Goal: Task Accomplishment & Management: Complete application form

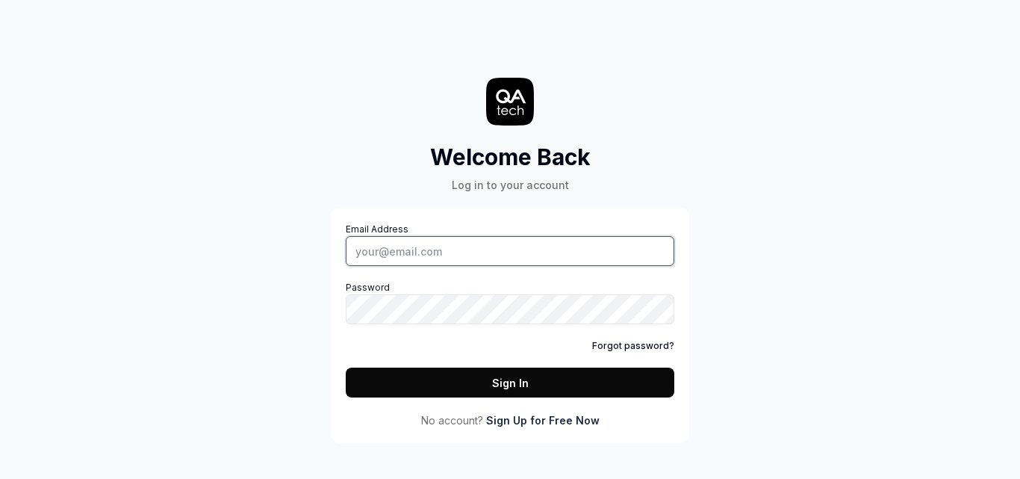
click at [405, 246] on input "Email Address" at bounding box center [510, 251] width 329 height 30
type input "[PERSON_NAME][EMAIL_ADDRESS][DOMAIN_NAME]"
click at [483, 376] on button "Sign In" at bounding box center [510, 382] width 329 height 30
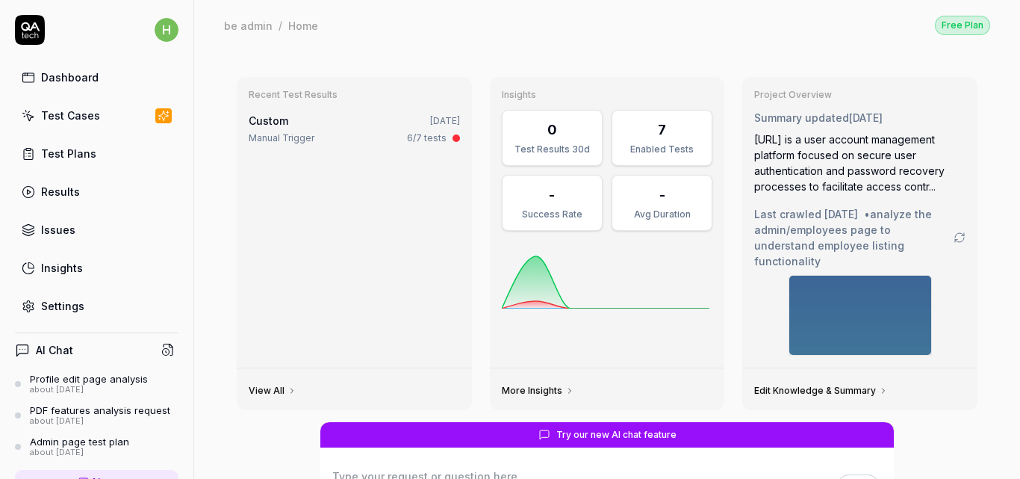
click at [99, 109] on link "Test Cases" at bounding box center [97, 115] width 164 height 29
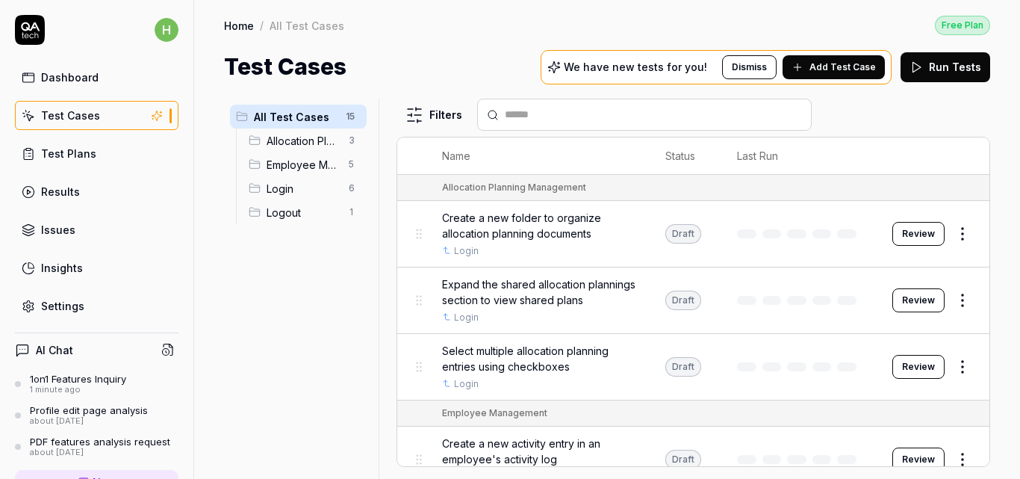
click at [304, 163] on span "Employee Management" at bounding box center [303, 165] width 73 height 16
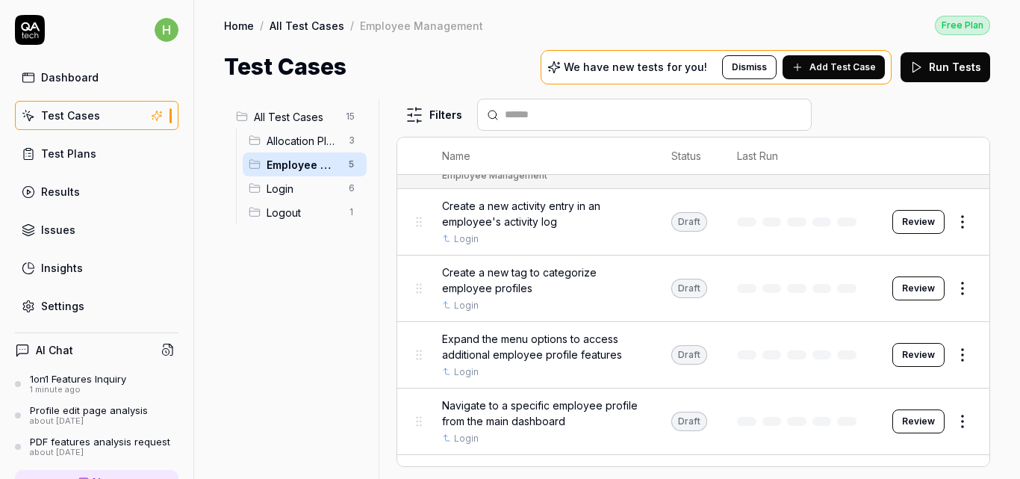
scroll to position [13, 0]
click at [75, 306] on div "Settings" at bounding box center [62, 306] width 43 height 16
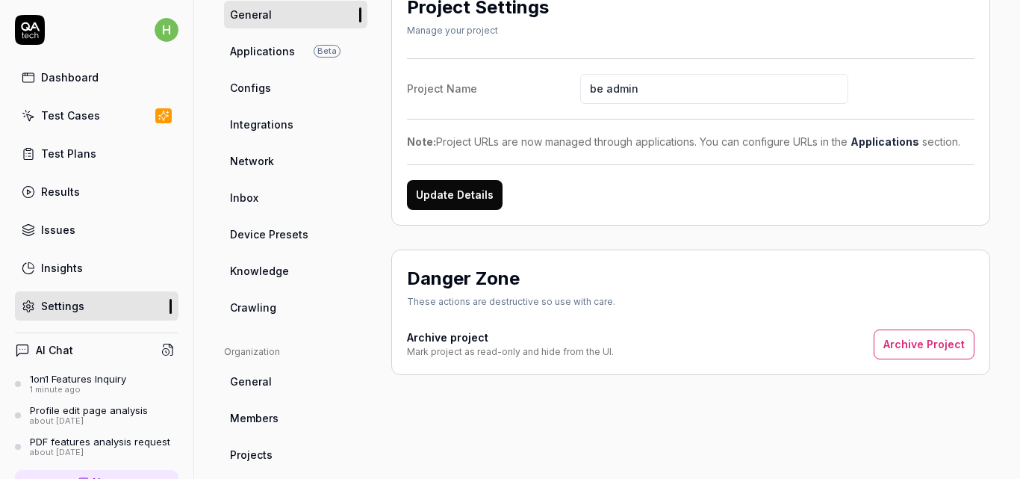
scroll to position [136, 0]
click at [320, 126] on link "Integrations" at bounding box center [295, 124] width 143 height 28
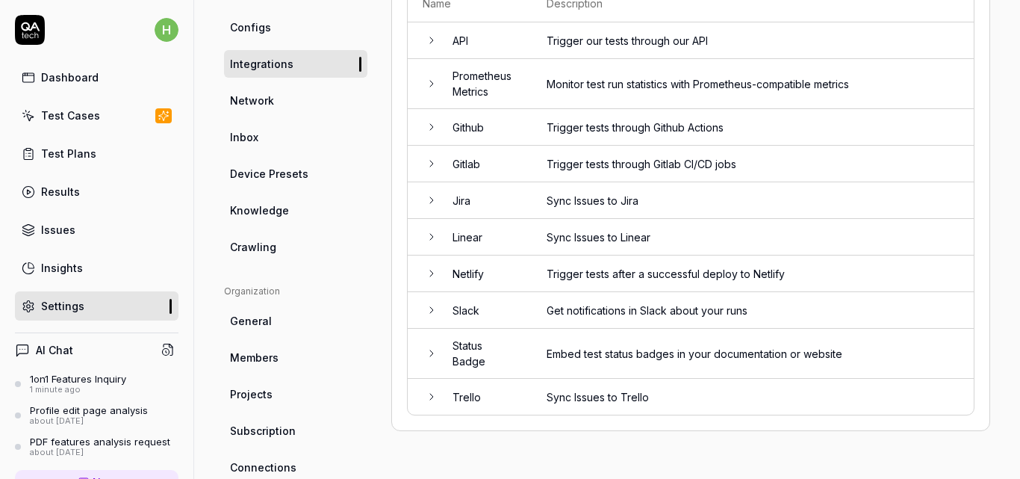
scroll to position [196, 0]
click at [275, 209] on span "Knowledge" at bounding box center [259, 210] width 59 height 16
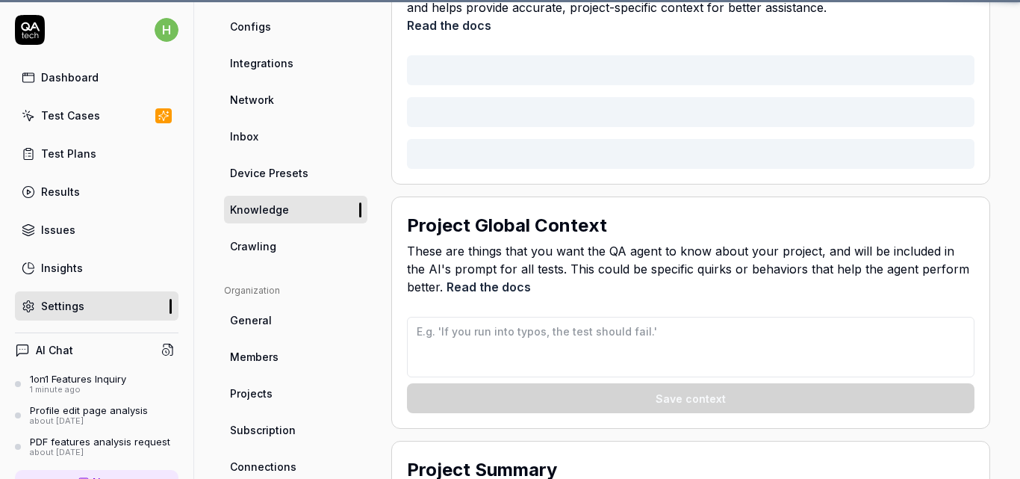
scroll to position [113, 0]
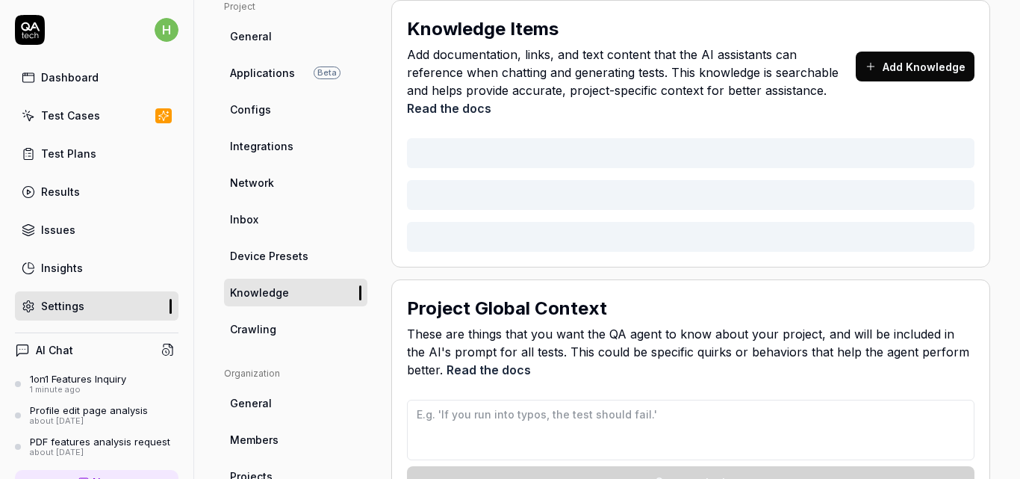
type textarea "*"
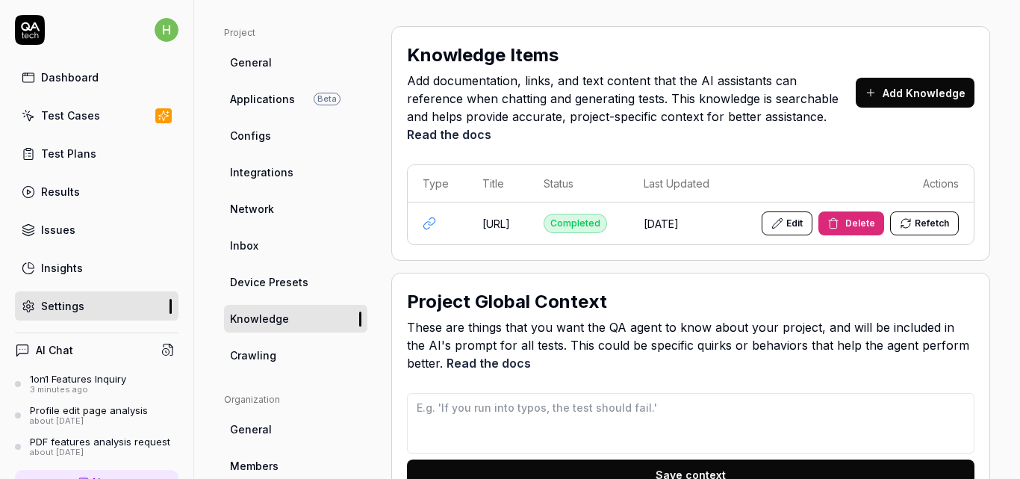
scroll to position [87, 52]
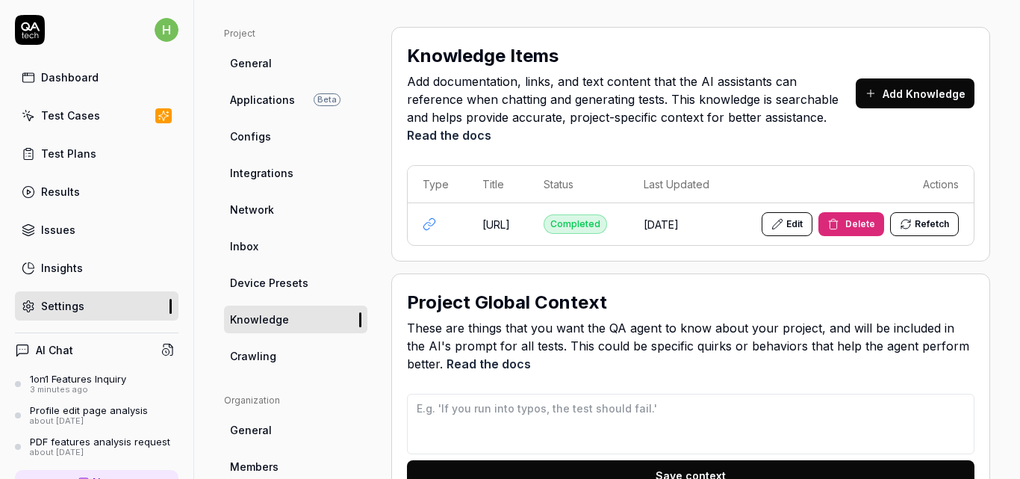
click at [95, 113] on div "Test Cases" at bounding box center [70, 116] width 59 height 16
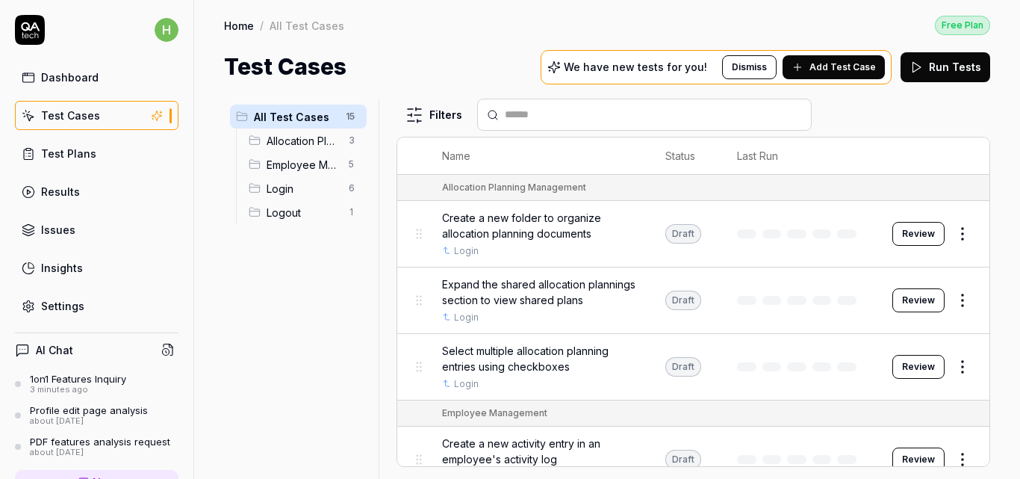
click at [311, 159] on span "Employee Management" at bounding box center [303, 165] width 73 height 16
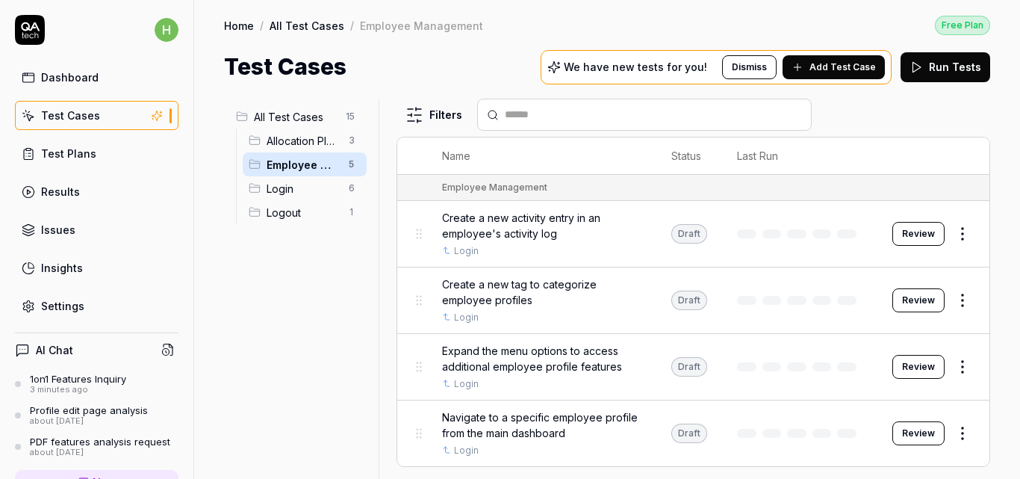
click at [847, 66] on span "Add Test Case" at bounding box center [842, 66] width 66 height 13
click at [509, 240] on span "Create a new activity entry in an employee's activity log" at bounding box center [541, 225] width 199 height 31
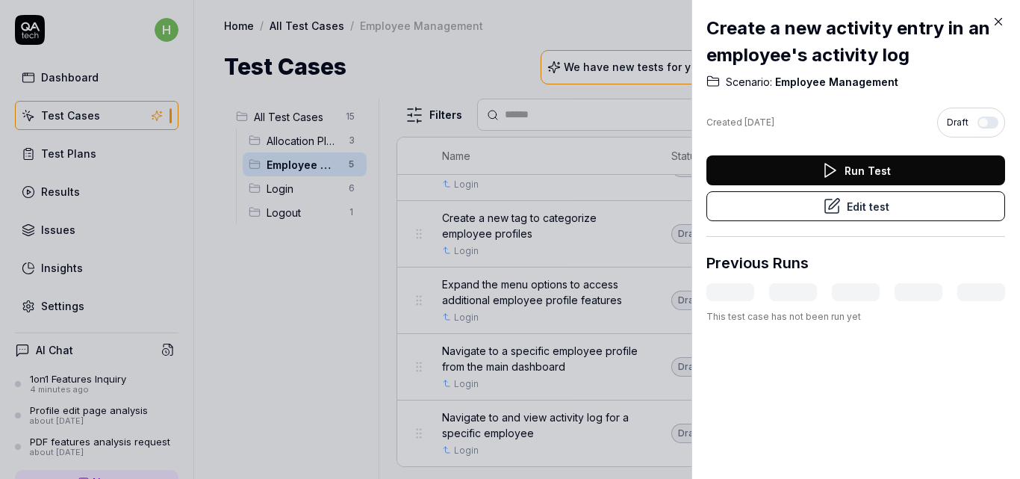
click at [998, 14] on div "Create a new activity entry in an employee's activity log Scenario: Employee Ma…" at bounding box center [855, 239] width 329 height 479
click at [995, 20] on icon at bounding box center [998, 21] width 13 height 13
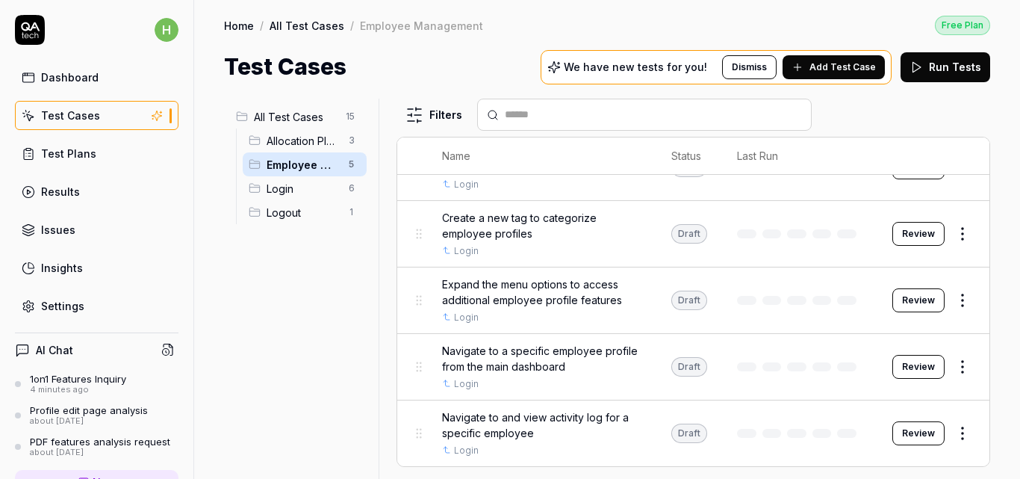
click at [302, 144] on span "Allocation Planning Management" at bounding box center [303, 141] width 73 height 16
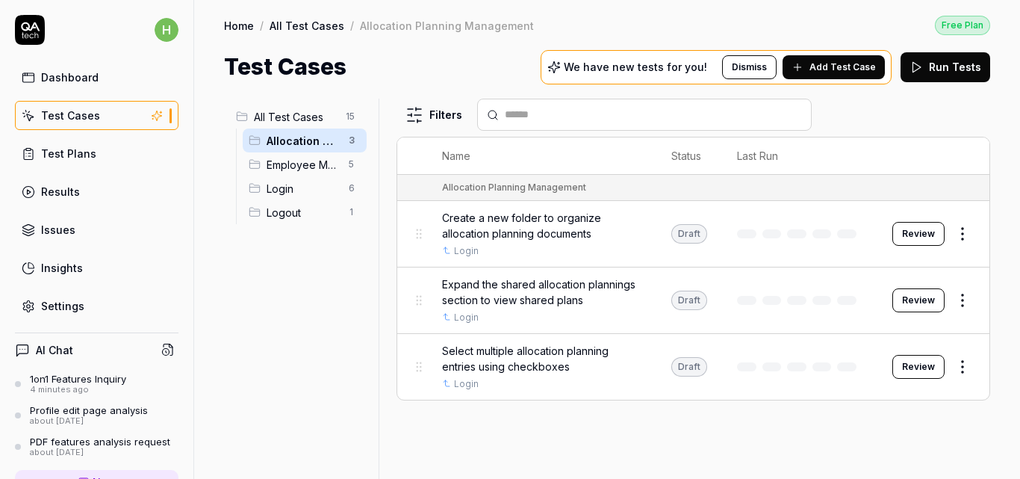
click at [828, 69] on span "Add Test Case" at bounding box center [842, 66] width 66 height 13
click at [353, 117] on html "h Dashboard Test Cases Test Plans Results Issues Insights Settings AI Chat 1on1…" at bounding box center [510, 239] width 1020 height 479
click at [317, 143] on div "Add Scenario" at bounding box center [298, 145] width 118 height 33
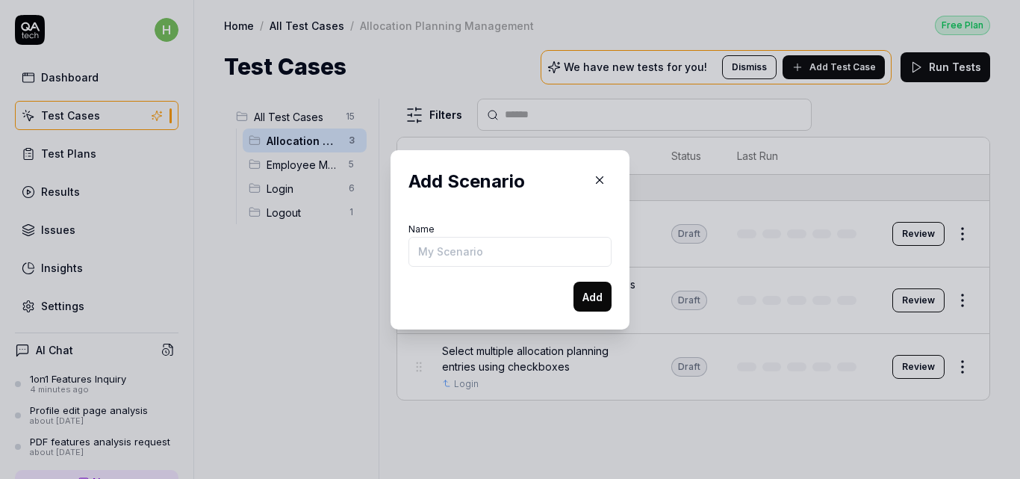
click at [459, 253] on input "Name" at bounding box center [509, 252] width 203 height 30
type input "t"
click at [597, 174] on icon "button" at bounding box center [599, 179] width 13 height 13
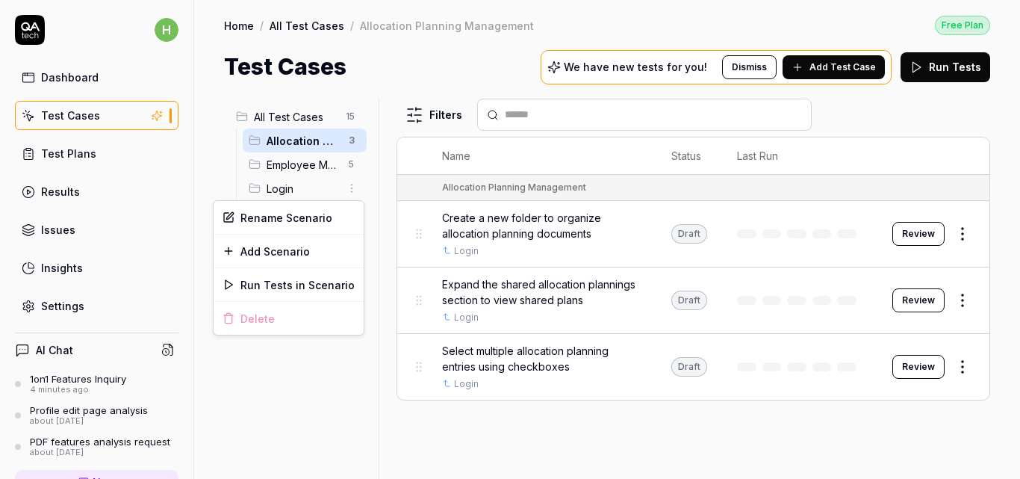
click at [352, 188] on html "h Dashboard Test Cases Test Plans Results Issues Insights Settings AI Chat 1on1…" at bounding box center [510, 239] width 1020 height 479
click at [297, 370] on html "h Dashboard Test Cases Test Plans Results Issues Insights Settings AI Chat 1on1…" at bounding box center [510, 239] width 1020 height 479
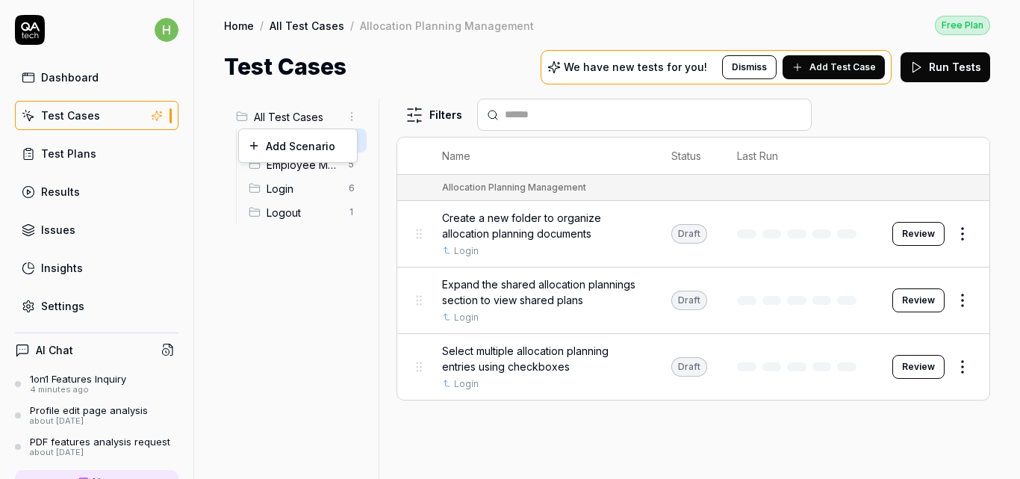
click at [349, 109] on html "h Dashboard Test Cases Test Plans Results Issues Insights Settings AI Chat 1on1…" at bounding box center [510, 239] width 1020 height 479
click at [324, 149] on div "Add Scenario" at bounding box center [298, 145] width 118 height 33
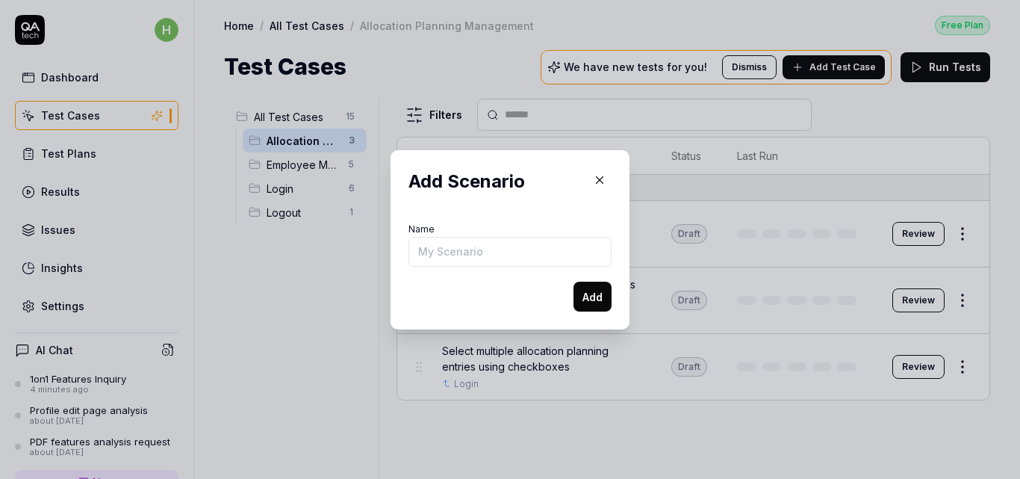
click at [476, 248] on input "Name" at bounding box center [509, 252] width 203 height 30
type input "test"
click at [573, 281] on button "Add" at bounding box center [592, 296] width 38 height 30
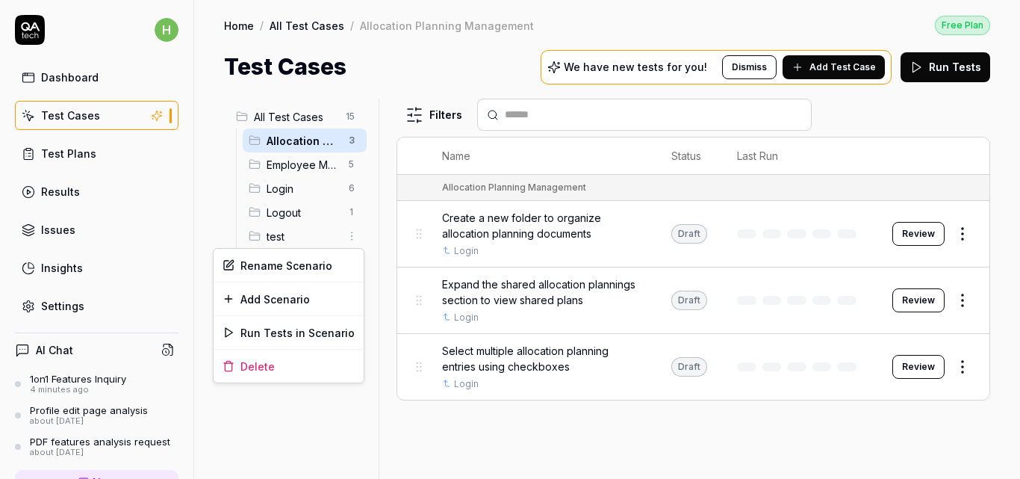
click at [351, 239] on html "h Dashboard Test Cases Test Plans Results Issues Insights Settings AI Chat 1on1…" at bounding box center [510, 239] width 1020 height 479
click at [367, 270] on html "h Dashboard Test Cases Test Plans Results Issues Insights Settings AI Chat 1on1…" at bounding box center [510, 239] width 1020 height 479
click at [326, 242] on span "test" at bounding box center [303, 236] width 73 height 16
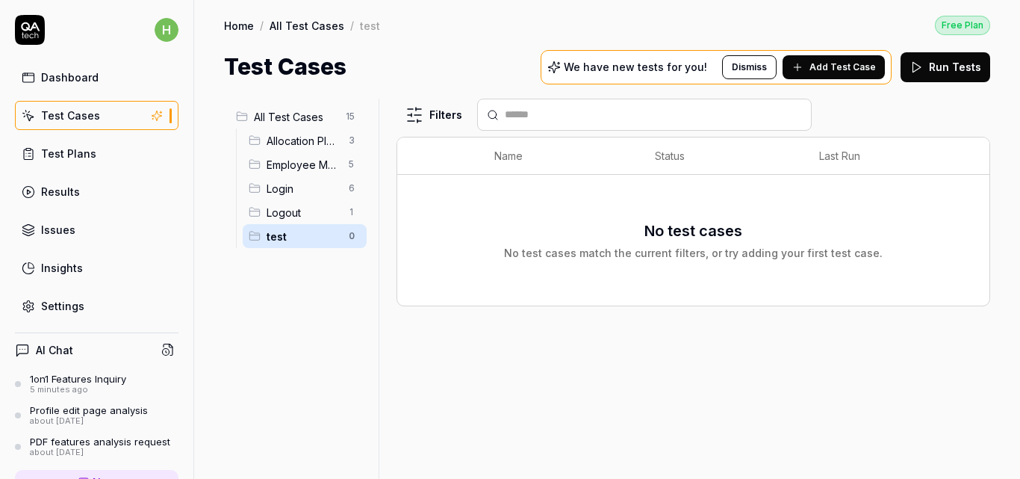
click at [822, 66] on span "Add Test Case" at bounding box center [842, 66] width 66 height 13
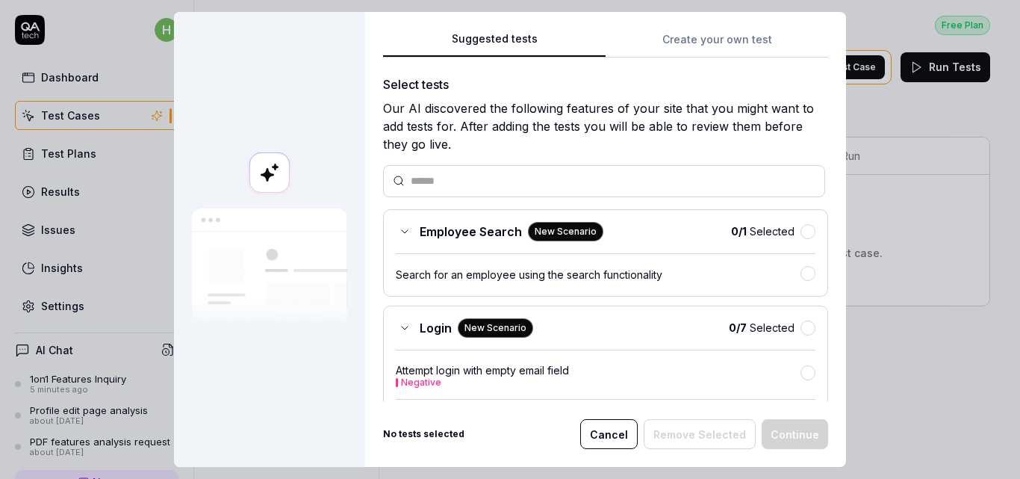
click at [606, 337] on div "Login New Scenario 0 / 7 Selected Attempt login with empty email field Negative…" at bounding box center [605, 486] width 445 height 363
click at [607, 438] on button "Cancel" at bounding box center [608, 434] width 57 height 30
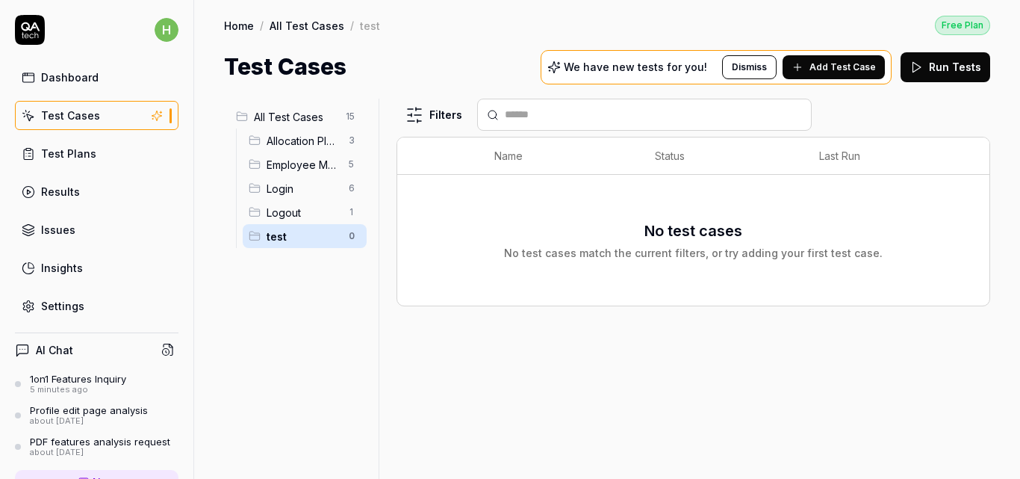
click at [296, 187] on span "Login" at bounding box center [303, 189] width 73 height 16
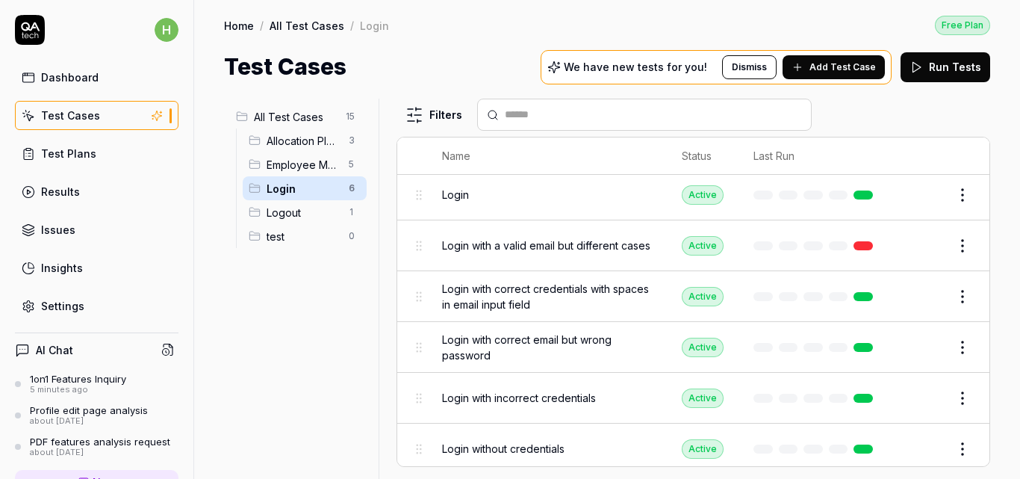
scroll to position [39, 0]
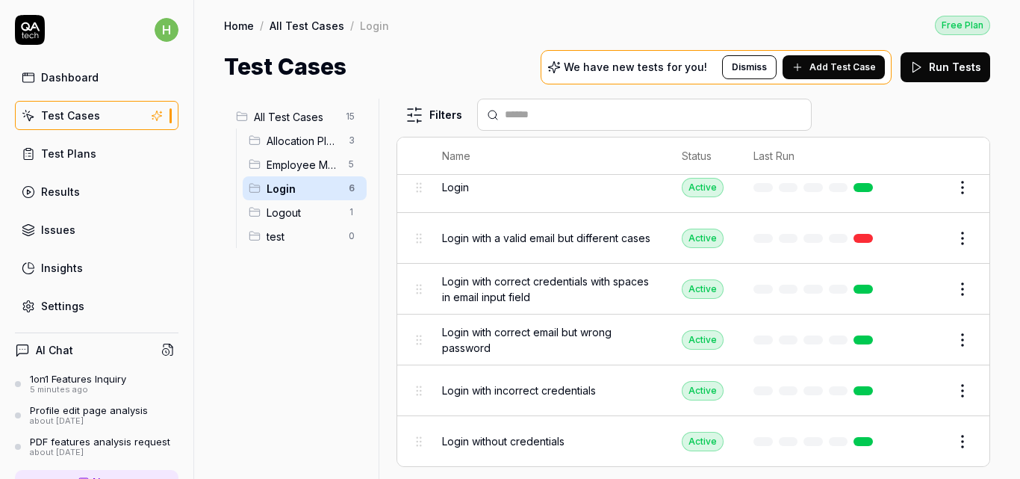
click at [308, 241] on span "test" at bounding box center [303, 236] width 73 height 16
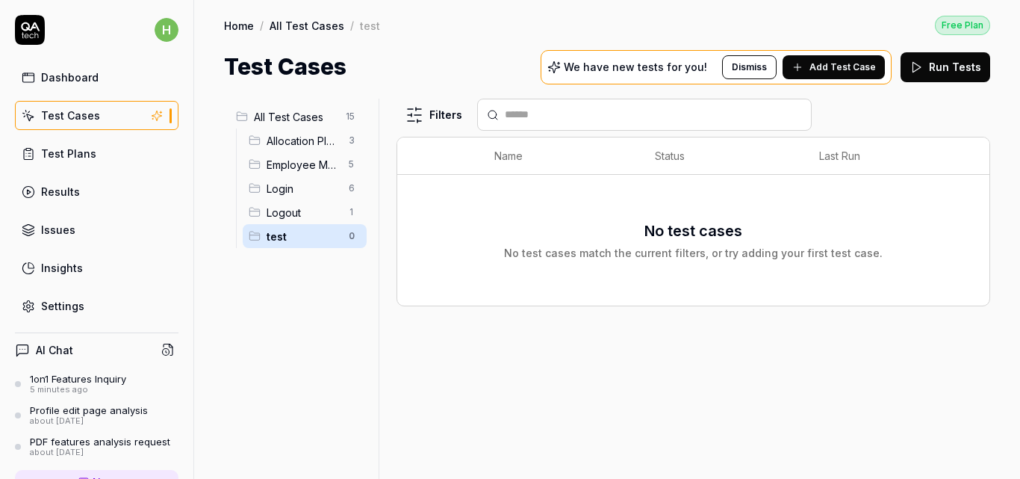
click at [825, 70] on span "Add Test Case" at bounding box center [842, 66] width 66 height 13
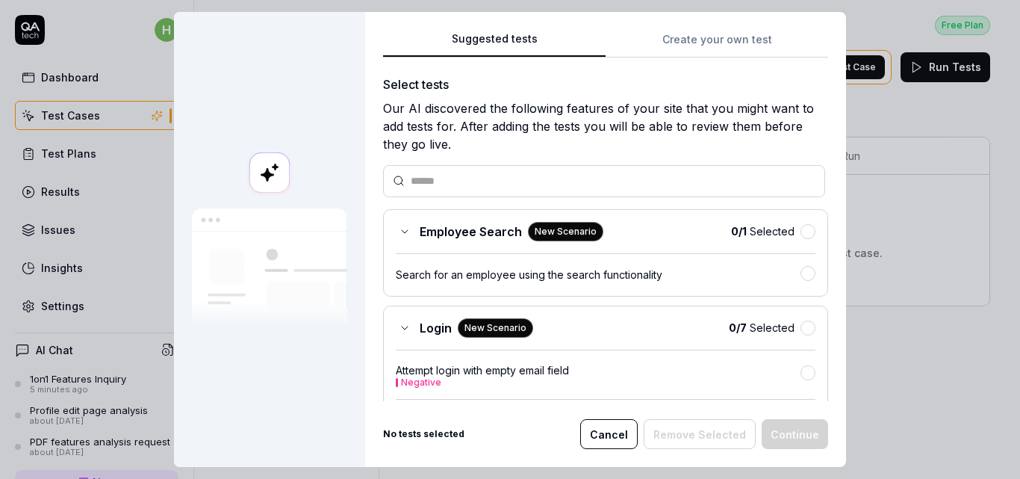
click at [590, 186] on input "text" at bounding box center [613, 181] width 405 height 16
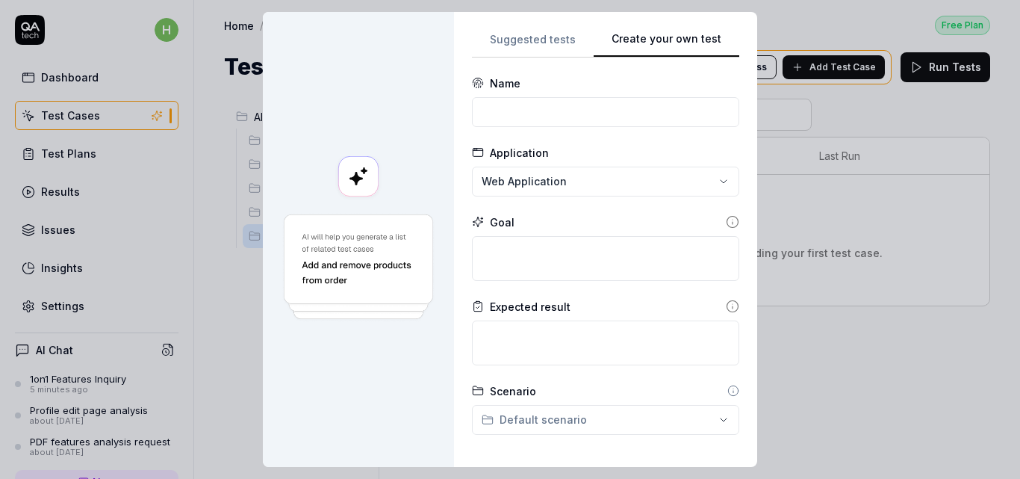
click at [706, 43] on button "Create your own test" at bounding box center [667, 44] width 146 height 27
click at [614, 109] on input at bounding box center [605, 112] width 267 height 30
click at [584, 183] on div "**********" at bounding box center [510, 239] width 1020 height 479
click at [617, 120] on div "**********" at bounding box center [510, 239] width 1020 height 479
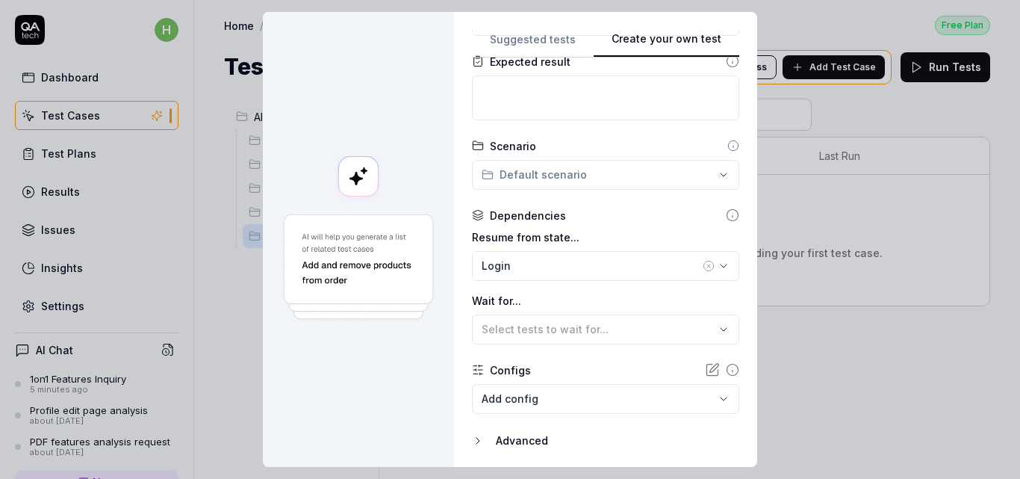
scroll to position [246, 0]
click at [587, 252] on button "Login" at bounding box center [605, 265] width 267 height 30
click at [597, 297] on label "Wait for..." at bounding box center [605, 300] width 267 height 16
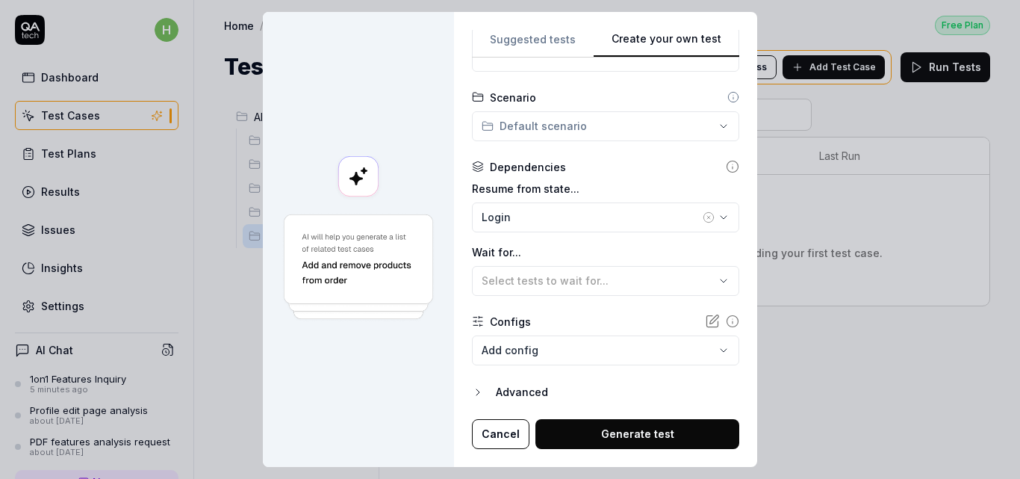
click at [488, 437] on button "Cancel" at bounding box center [500, 434] width 57 height 30
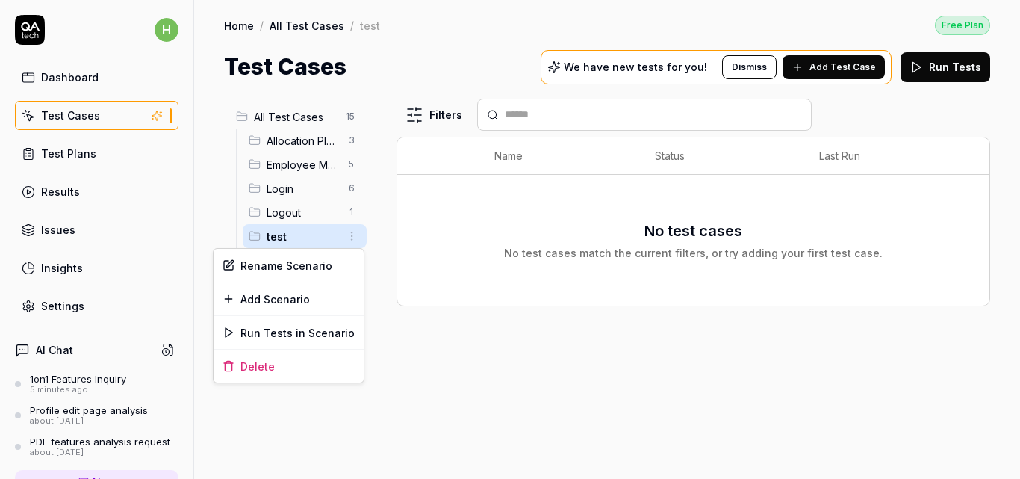
click at [355, 237] on html "h Dashboard Test Cases Test Plans Results Issues Insights Settings AI Chat 1on1…" at bounding box center [510, 239] width 1020 height 479
click at [273, 367] on div "Delete" at bounding box center [289, 365] width 150 height 33
